Goal: Task Accomplishment & Management: Complete application form

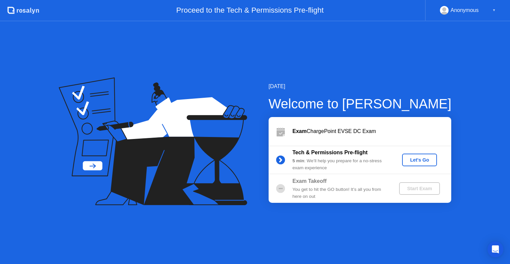
click at [414, 160] on div "Let's Go" at bounding box center [420, 159] width 30 height 5
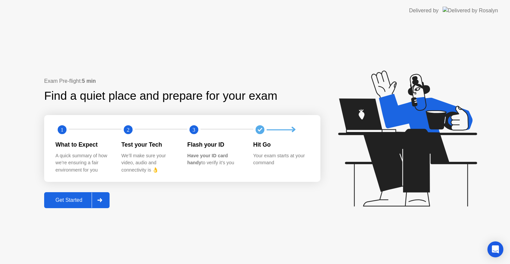
click at [52, 197] on div "Get Started" at bounding box center [68, 200] width 45 height 6
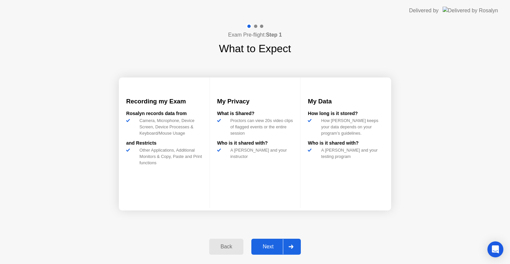
click at [266, 239] on button "Next" at bounding box center [275, 246] width 49 height 16
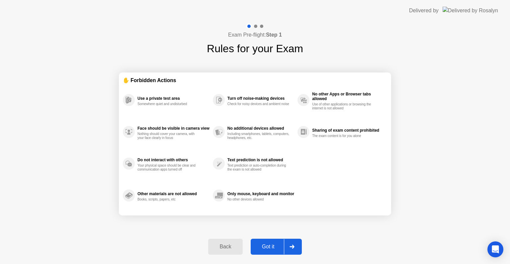
click at [266, 248] on div "Got it" at bounding box center [268, 246] width 31 height 6
select select "**********"
select select "*******"
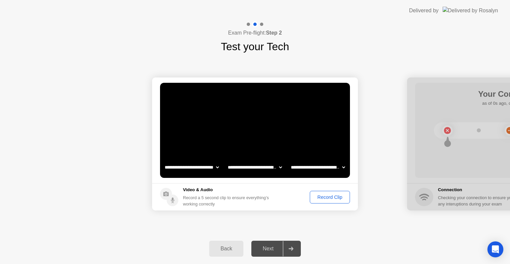
click at [330, 199] on div "Record Clip" at bounding box center [330, 196] width 36 height 5
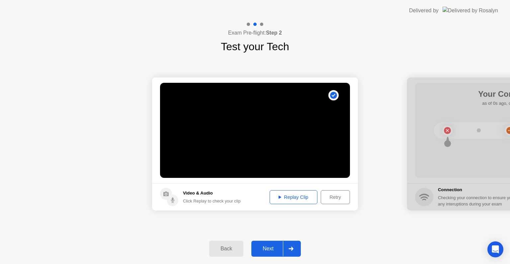
click at [288, 198] on div "Replay Clip" at bounding box center [293, 196] width 43 height 5
click at [271, 250] on div "Next" at bounding box center [268, 248] width 30 height 6
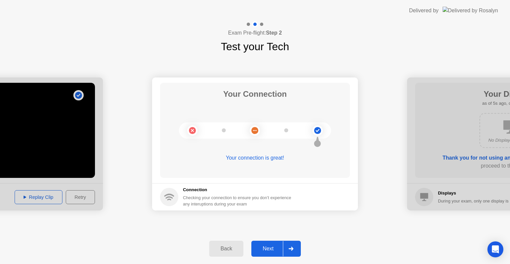
click at [267, 252] on button "Next" at bounding box center [275, 248] width 49 height 16
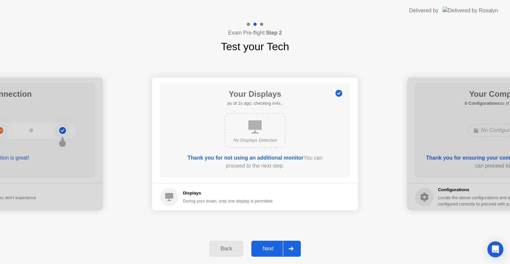
click at [262, 251] on div "Next" at bounding box center [268, 248] width 30 height 6
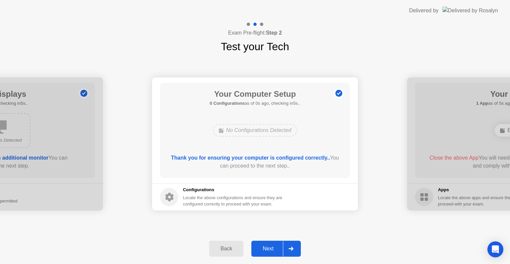
click at [262, 251] on div "Next" at bounding box center [268, 248] width 30 height 6
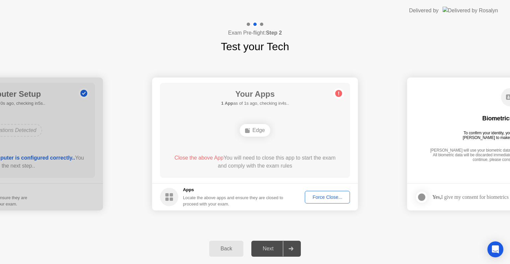
click at [318, 198] on div "Force Close..." at bounding box center [327, 196] width 40 height 5
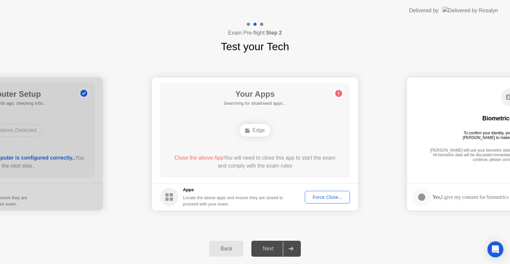
click at [360, 231] on div "**********" at bounding box center [255, 143] width 510 height 179
click at [320, 198] on div "Force Close..." at bounding box center [327, 196] width 40 height 5
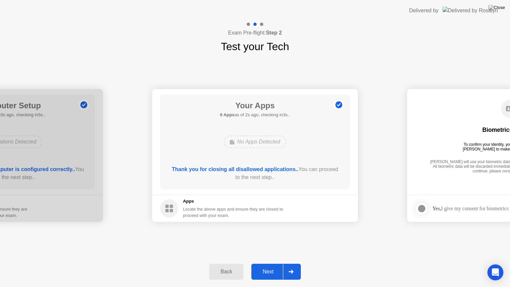
click at [264, 263] on button "Next" at bounding box center [275, 272] width 49 height 16
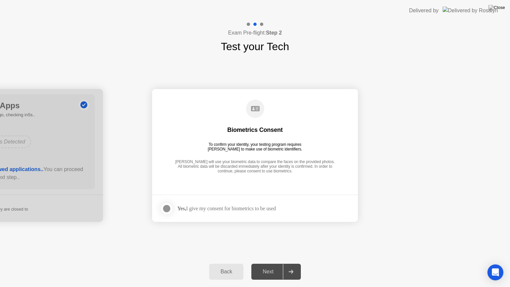
click at [169, 207] on div at bounding box center [167, 208] width 8 height 8
click at [269, 263] on button "Next" at bounding box center [275, 272] width 49 height 16
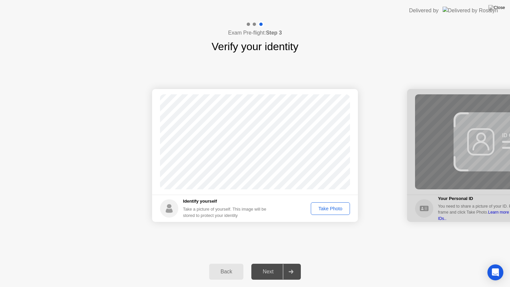
click at [326, 207] on div "Take Photo" at bounding box center [330, 208] width 35 height 5
click at [267, 263] on div "Next" at bounding box center [268, 271] width 30 height 6
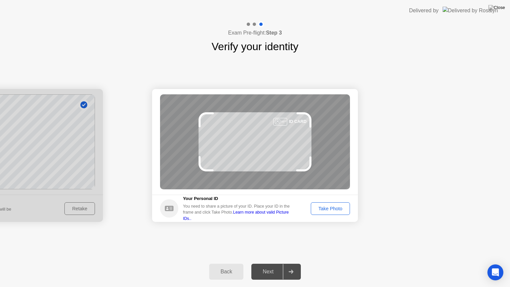
click at [329, 207] on div "Take Photo" at bounding box center [330, 208] width 35 height 5
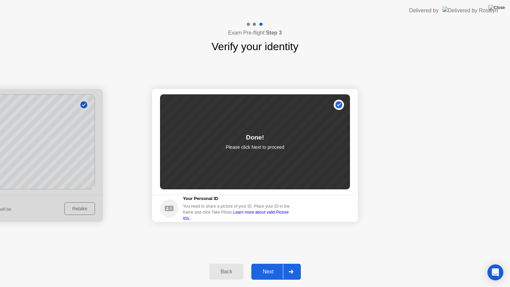
click at [257, 263] on div "Next" at bounding box center [268, 271] width 30 height 6
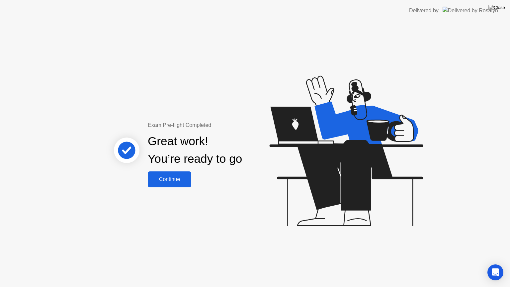
click at [178, 176] on div "Continue" at bounding box center [169, 179] width 39 height 6
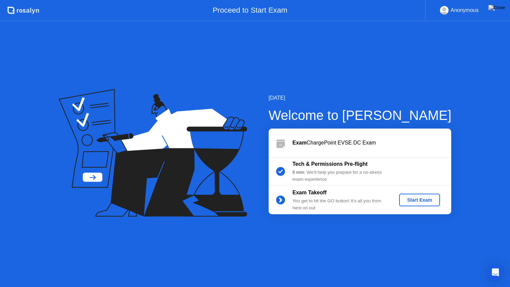
click at [414, 197] on div "Start Exam" at bounding box center [420, 199] width 36 height 5
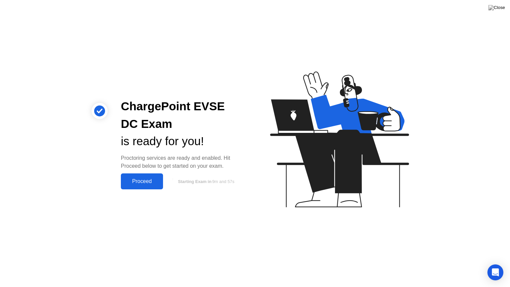
click at [145, 179] on div "Proceed" at bounding box center [142, 181] width 38 height 6
